Goal: Task Accomplishment & Management: Use online tool/utility

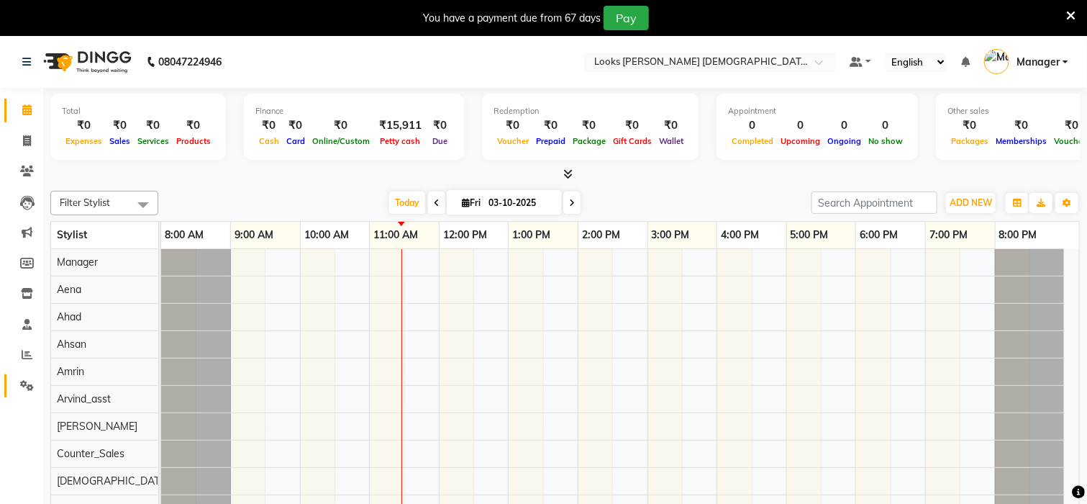
click at [20, 374] on link "Settings" at bounding box center [21, 386] width 35 height 24
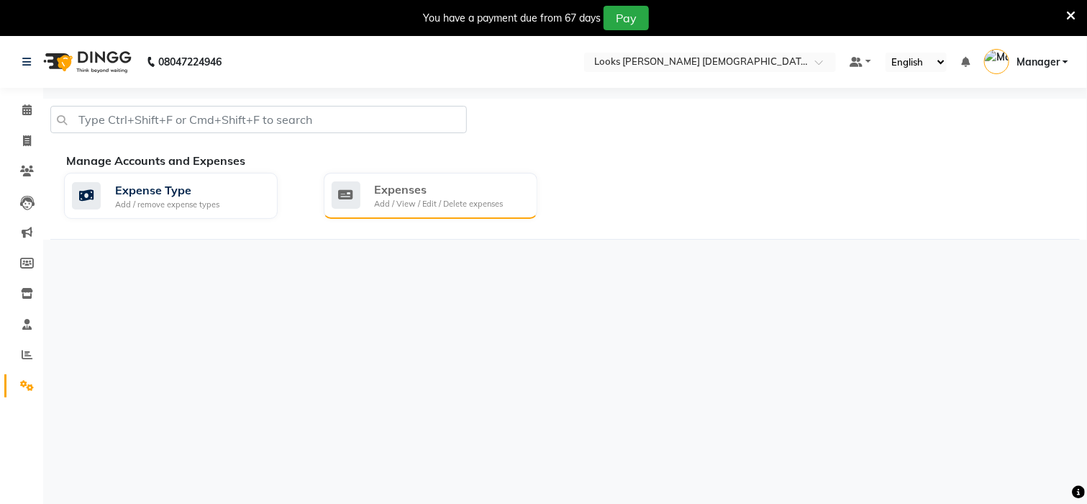
click at [452, 189] on div "Expenses" at bounding box center [439, 189] width 129 height 17
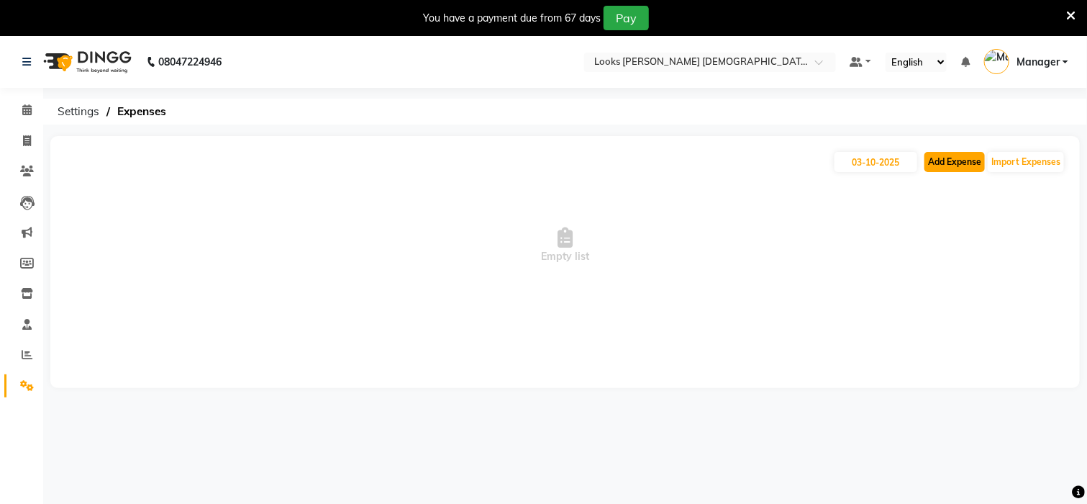
click at [959, 160] on button "Add Expense" at bounding box center [955, 162] width 60 height 20
select select "1"
select select "7940"
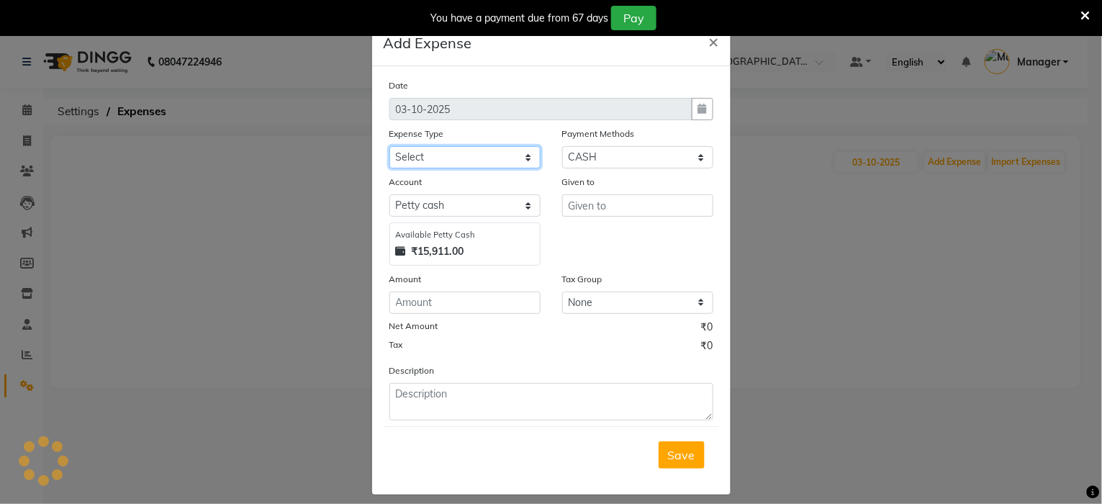
click at [445, 160] on select "Select Accommodation Aesthetics Bank Deposit BLINKIT Cash Handover Client Refun…" at bounding box center [464, 157] width 151 height 22
select select "23704"
click at [389, 146] on select "Select Accommodation Aesthetics Bank Deposit BLINKIT Cash Handover Client Refun…" at bounding box center [464, 157] width 151 height 22
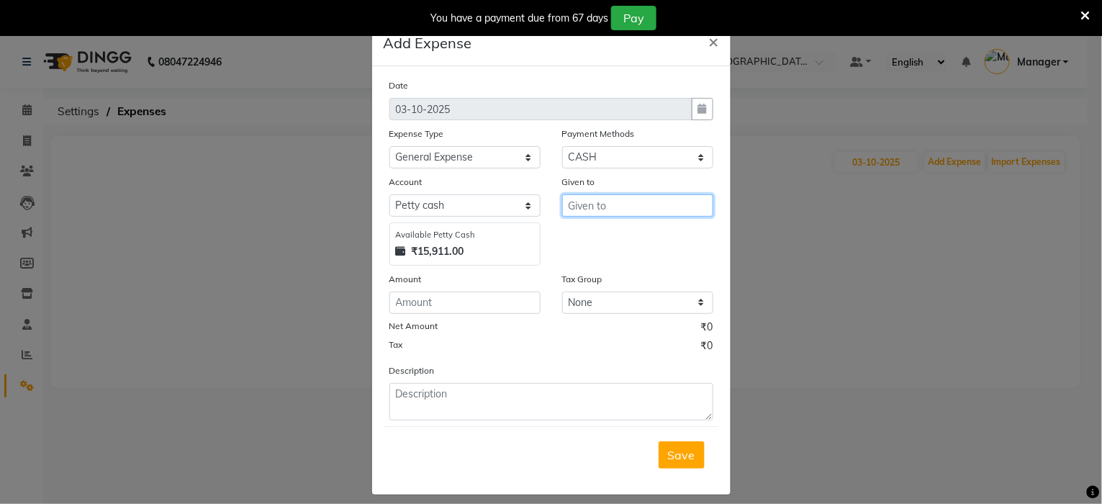
click at [587, 204] on input "text" at bounding box center [637, 205] width 151 height 22
type input "Counter_Sales"
click at [520, 304] on input "number" at bounding box center [464, 302] width 151 height 22
type input "200"
click at [469, 382] on div "Description" at bounding box center [551, 392] width 345 height 58
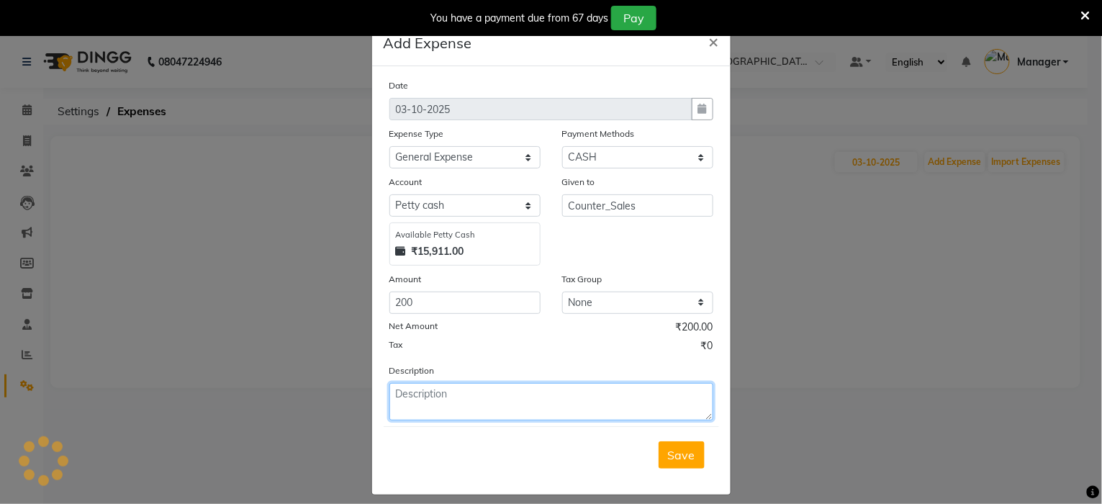
click at [469, 399] on textarea at bounding box center [551, 401] width 324 height 37
type textarea "MILK SALON AND STOCK"
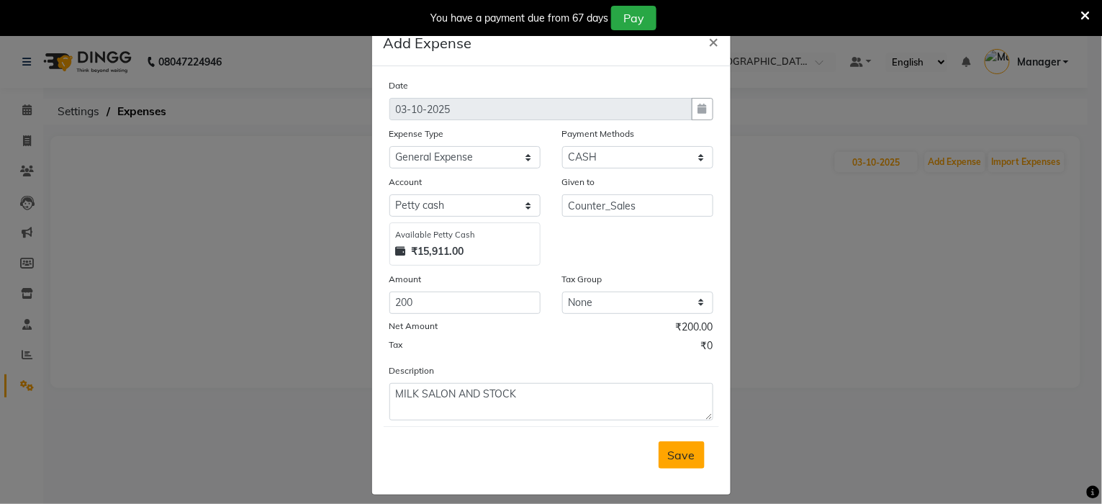
click at [687, 461] on button "Save" at bounding box center [682, 454] width 46 height 27
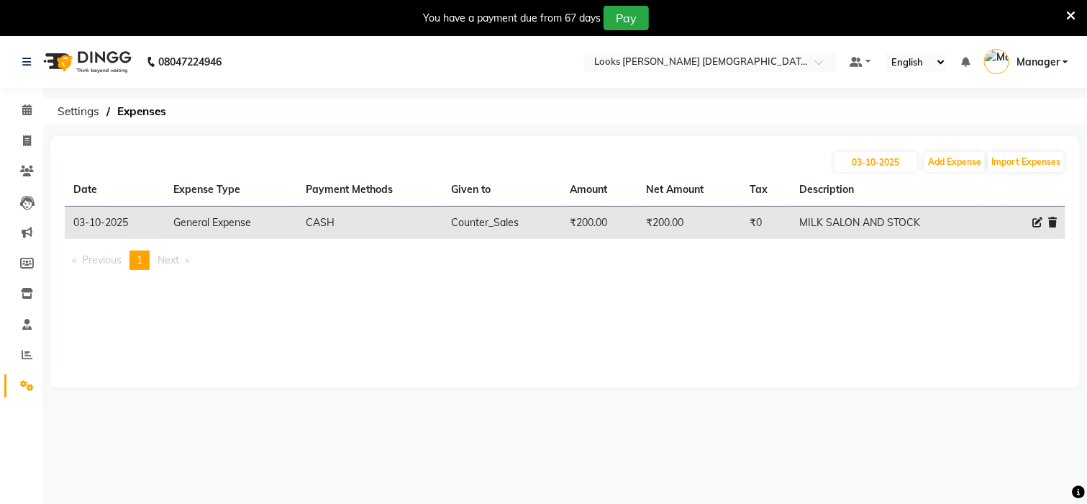
click at [1070, 13] on icon at bounding box center [1071, 15] width 9 height 13
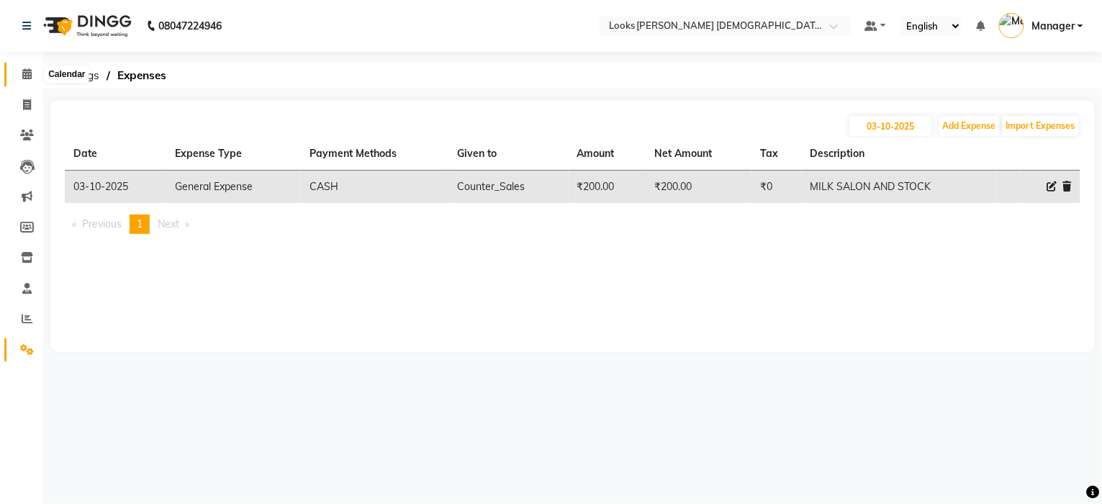
click at [22, 69] on icon at bounding box center [26, 73] width 9 height 11
